Goal: Entertainment & Leisure: Consume media (video, audio)

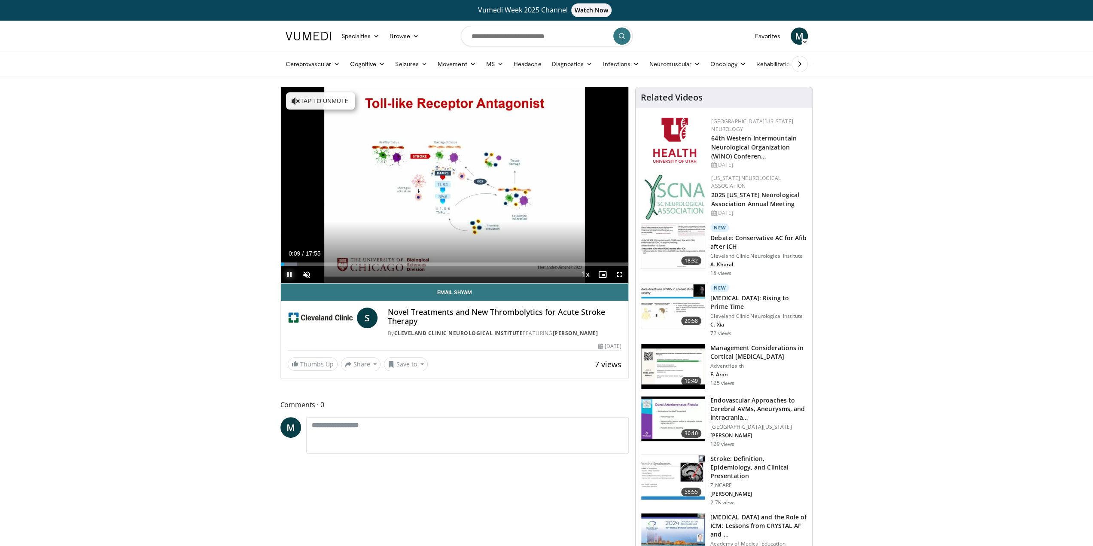
click at [292, 275] on span "Video Player" at bounding box center [289, 274] width 17 height 17
drag, startPoint x: 284, startPoint y: 263, endPoint x: 280, endPoint y: 263, distance: 4.7
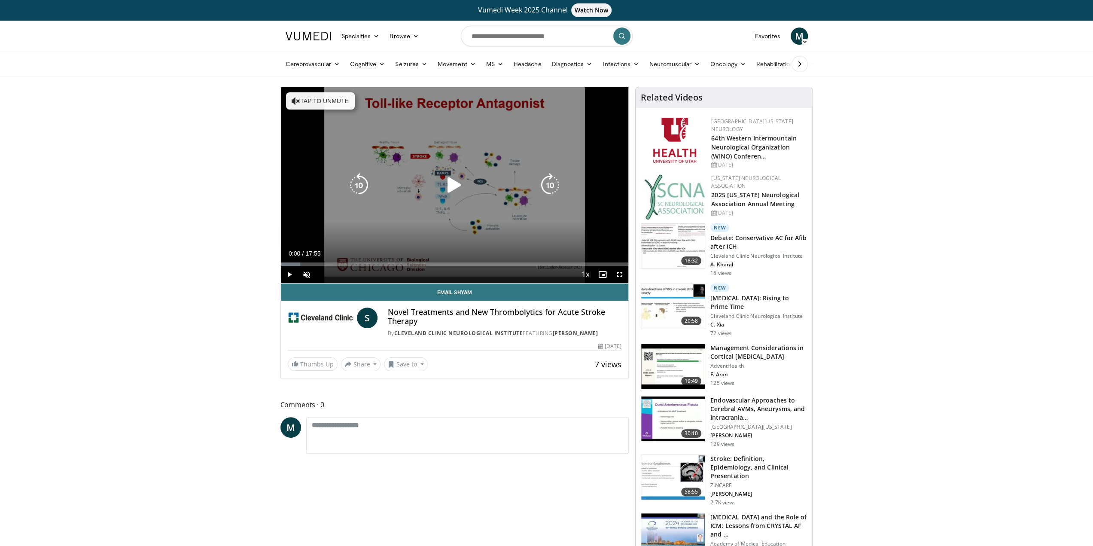
click at [315, 96] on button "Tap to unmute" at bounding box center [320, 100] width 69 height 17
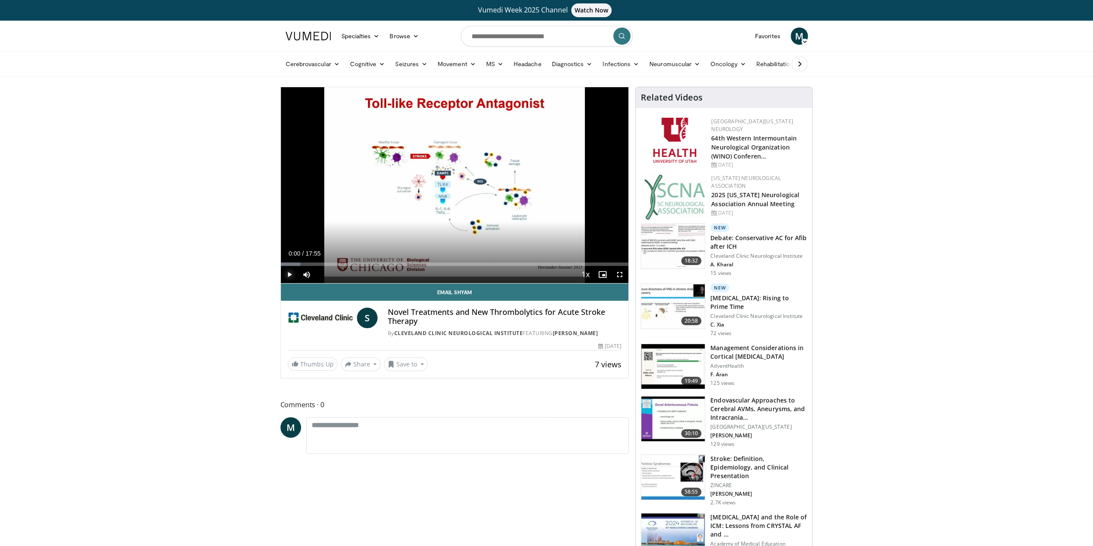
click at [289, 272] on span "Video Player" at bounding box center [289, 274] width 17 height 17
click at [289, 272] on video-js "**********" at bounding box center [455, 185] width 348 height 196
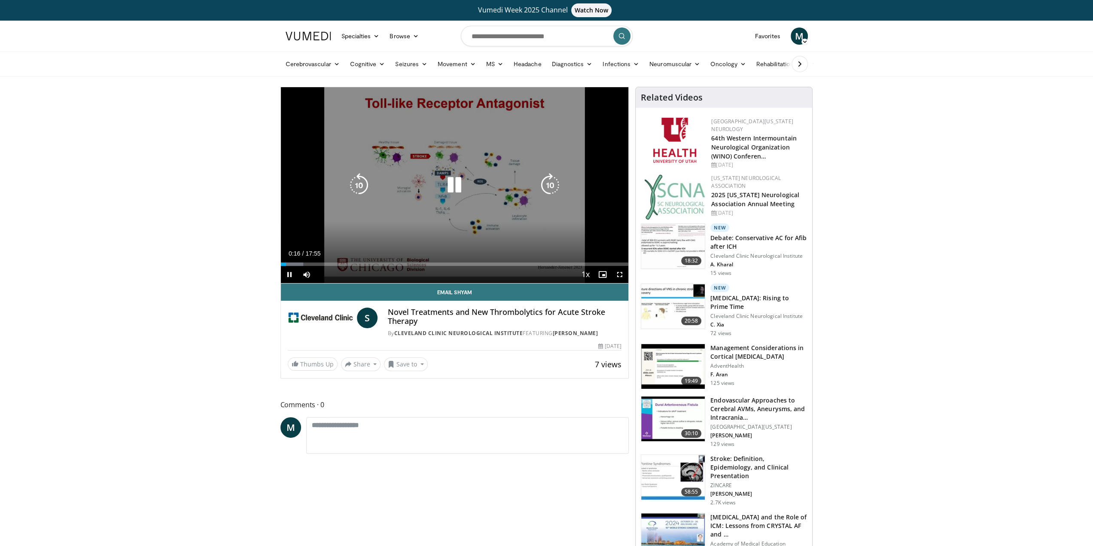
click at [458, 185] on icon "Video Player" at bounding box center [454, 185] width 24 height 24
click at [451, 186] on icon "Video Player" at bounding box center [454, 185] width 24 height 24
